Goal: Transaction & Acquisition: Download file/media

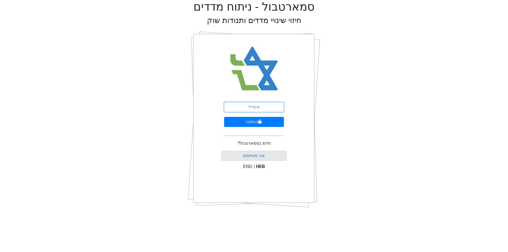
click at [257, 105] on input "email" at bounding box center [254, 107] width 60 height 10
type input "ם"
type input "[EMAIL_ADDRESS][DOMAIN_NAME]"
click at [258, 122] on icon "submit" at bounding box center [259, 122] width 3 height 4
click at [225, 117] on button "התחבר" at bounding box center [254, 122] width 58 height 10
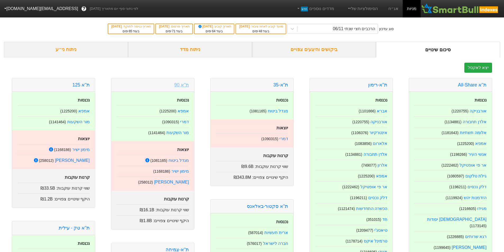
click at [185, 86] on link "ת''א 90" at bounding box center [181, 84] width 15 height 5
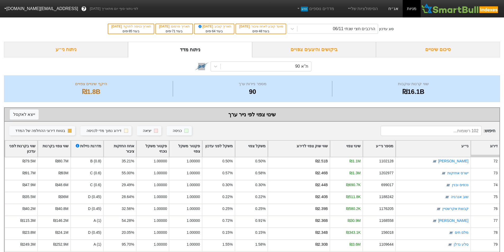
click at [397, 12] on link "אג״ח" at bounding box center [393, 8] width 19 height 17
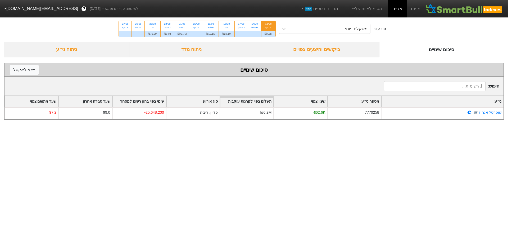
click at [335, 57] on form "סיכום שינויים ביקושים והיצעים צפויים ניתוח מדד ניתוח ני״ע סיכום שינויים ייצא ל …" at bounding box center [254, 81] width 500 height 78
click at [344, 31] on div "משקלים יומי" at bounding box center [329, 29] width 81 height 10
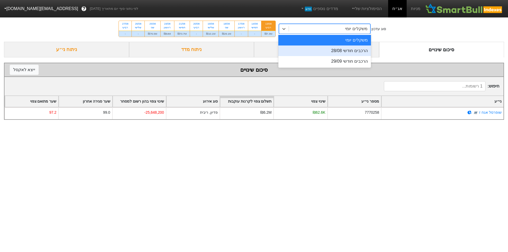
click at [344, 47] on div "הרכבים חודשי 28/08" at bounding box center [324, 50] width 93 height 11
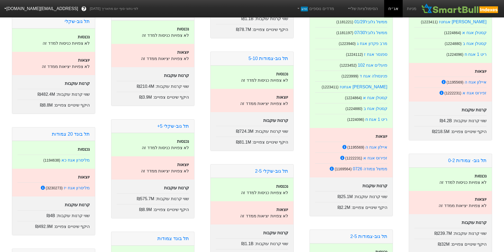
scroll to position [185, 0]
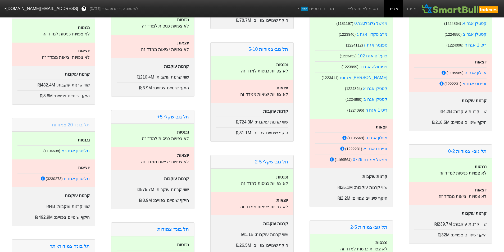
click at [79, 125] on link "תל בונד 20 צמודות" at bounding box center [71, 124] width 38 height 5
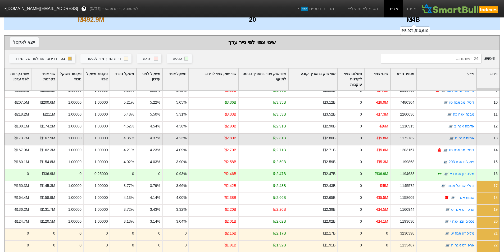
scroll to position [106, 0]
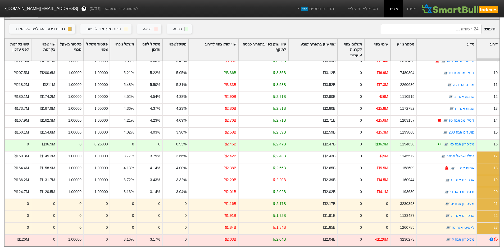
click at [455, 46] on div "ני״ע" at bounding box center [445, 50] width 59 height 22
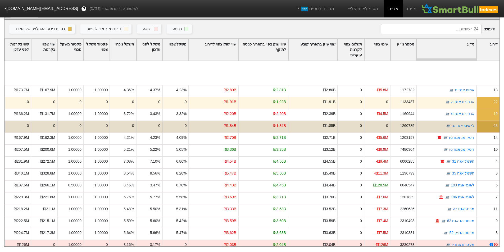
scroll to position [100, 0]
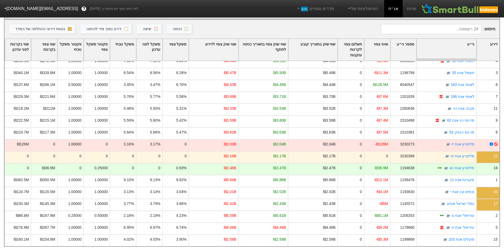
click at [396, 5] on link "אג״ח" at bounding box center [393, 8] width 19 height 17
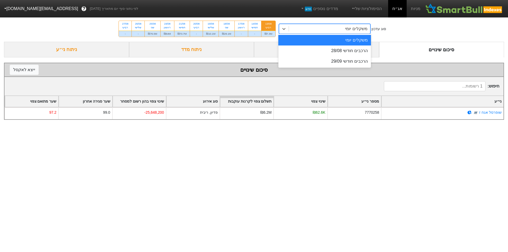
click at [312, 26] on div "משקלים יומי" at bounding box center [329, 29] width 81 height 10
click at [331, 50] on div "הרכבים חודשי 28/08" at bounding box center [324, 50] width 93 height 11
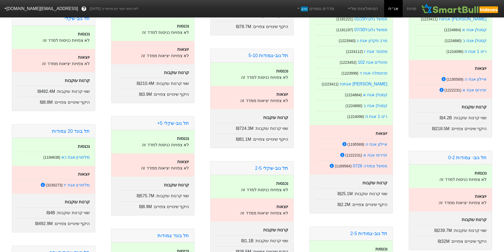
scroll to position [185, 0]
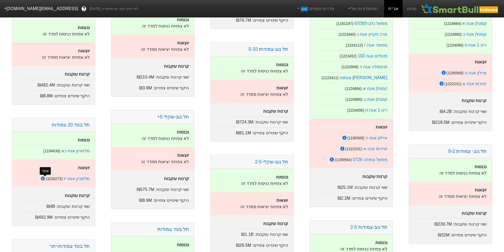
click at [44, 178] on icon at bounding box center [43, 178] width 4 height 4
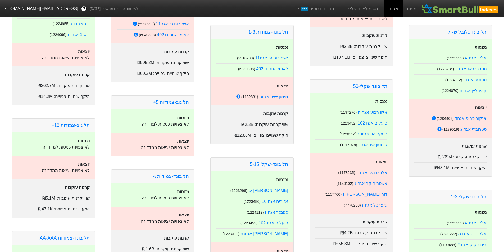
scroll to position [793, 0]
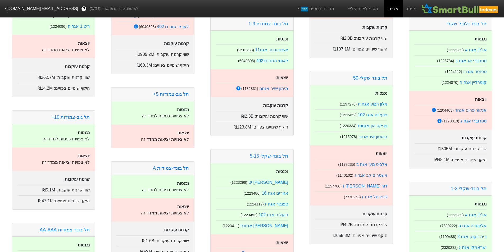
click at [380, 75] on div "תל בונד שקלי-50" at bounding box center [351, 77] width 83 height 13
click at [381, 75] on link "תל בונד שקלי-50" at bounding box center [370, 77] width 34 height 5
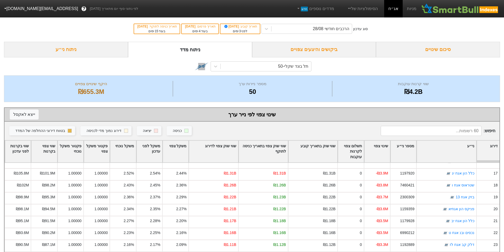
click at [340, 51] on div "ביקושים והיצעים צפויים" at bounding box center [314, 50] width 124 height 16
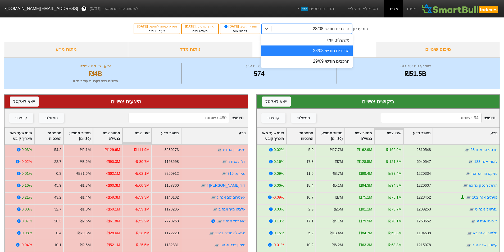
click at [333, 28] on div "הרכבים חודשי 28/08" at bounding box center [330, 29] width 36 height 6
click at [337, 60] on div "הרכבים חודשי 29/09" at bounding box center [307, 61] width 92 height 11
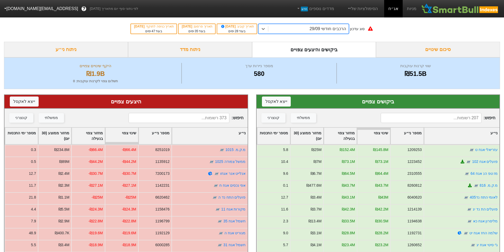
scroll to position [26, 0]
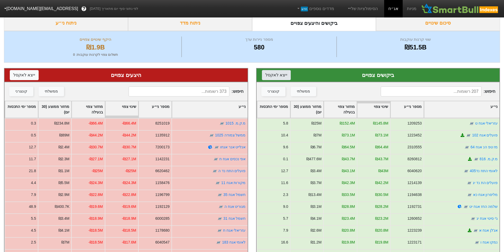
click at [275, 80] on button "ייצא ל אקסל" at bounding box center [276, 75] width 29 height 10
click at [29, 76] on button "ייצא ל אקסל" at bounding box center [24, 75] width 29 height 10
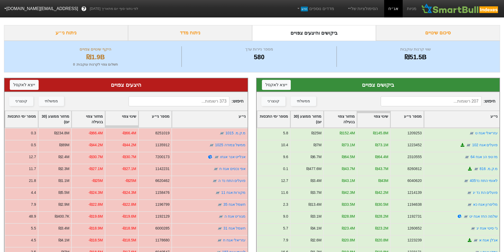
scroll to position [0, 0]
